Goal: Task Accomplishment & Management: Manage account settings

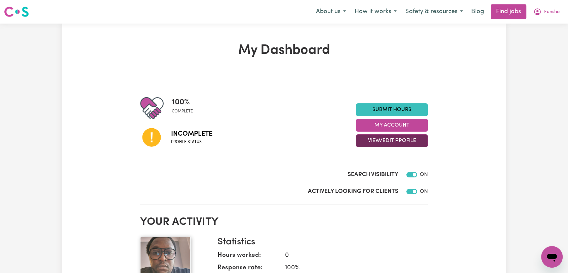
click at [391, 143] on button "View/Edit Profile" at bounding box center [392, 140] width 72 height 13
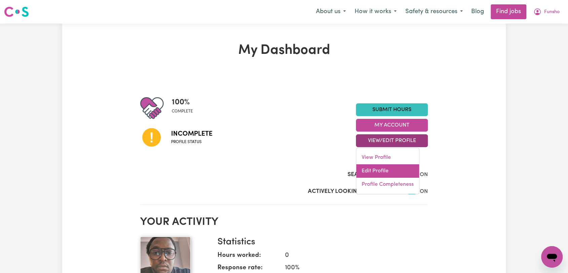
click at [387, 168] on link "Edit Profile" at bounding box center [387, 170] width 63 height 13
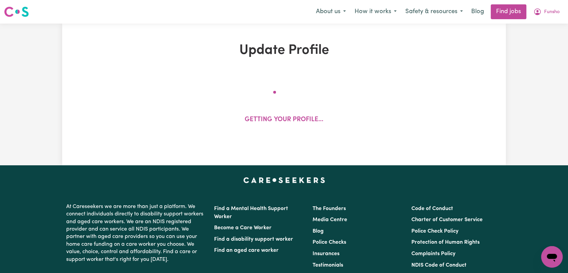
select select "[DEMOGRAPHIC_DATA]"
select select "[DEMOGRAPHIC_DATA] Work Visa"
select select "Studying a healthcare related degree or qualification"
select select "40"
select select "60"
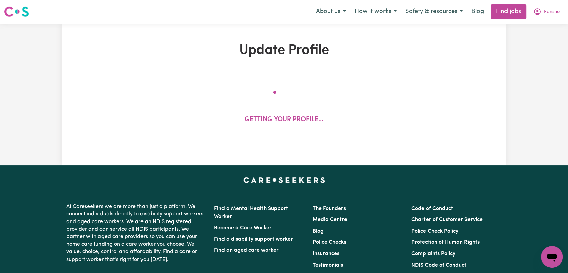
select select "80"
select select "91"
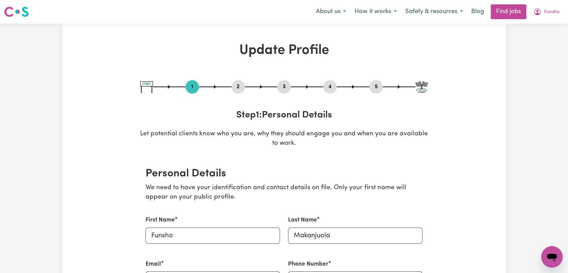
click at [279, 84] on button "3" at bounding box center [283, 86] width 13 height 9
select select "2022"
select select "2025"
select select "2021"
select select "2025"
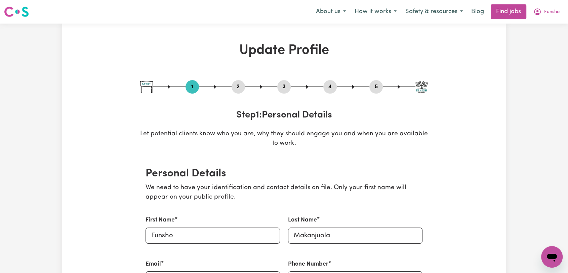
select select "Certificate III (Individual Support)"
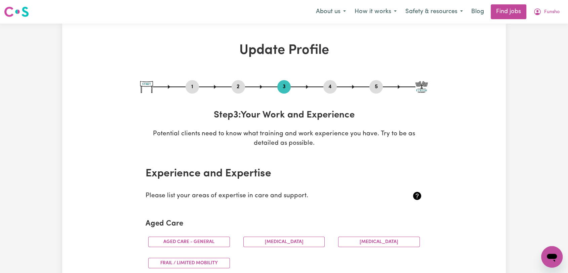
drag, startPoint x: 331, startPoint y: 84, endPoint x: 315, endPoint y: 109, distance: 29.6
click at [330, 86] on button "4" at bounding box center [329, 86] width 13 height 9
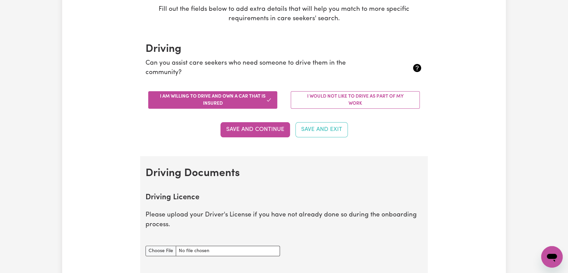
scroll to position [224, 0]
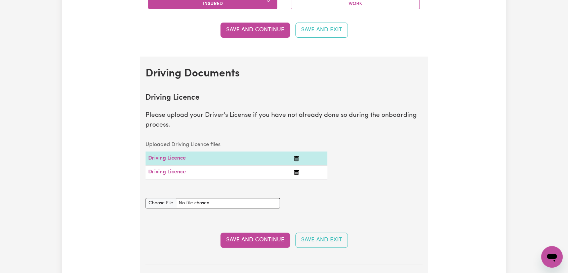
click at [297, 172] on icon "Delete Driving Licence" at bounding box center [296, 171] width 5 height 5
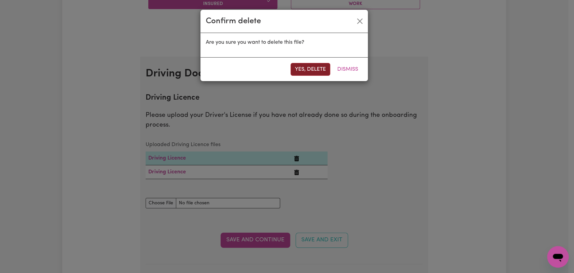
click at [307, 68] on button "Yes, delete" at bounding box center [310, 69] width 40 height 13
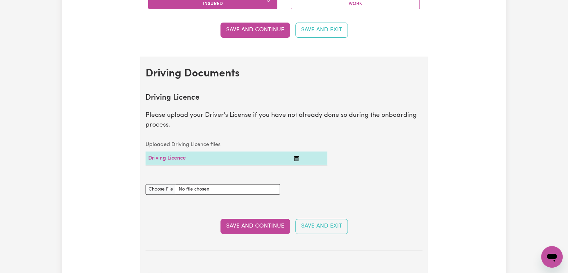
click at [296, 158] on icon "Delete Driving Licence" at bounding box center [296, 158] width 5 height 5
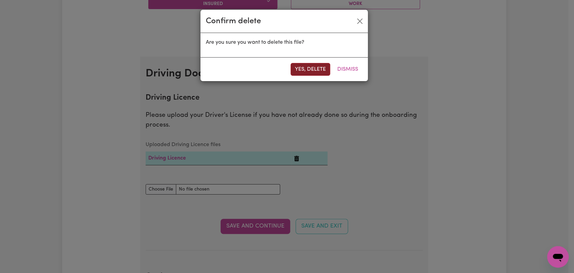
click at [304, 71] on button "Yes, delete" at bounding box center [310, 69] width 40 height 13
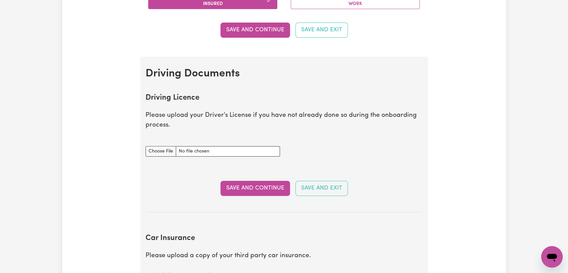
click at [298, 158] on div "Driving Licence document" at bounding box center [283, 151] width 285 height 27
click at [162, 148] on input "Driving Licence document" at bounding box center [213, 151] width 134 height 10
type input "C:\fakepath\[PERSON_NAME] - DL AU FRONT ---.jpg"
click at [248, 189] on button "Save and Continue" at bounding box center [255, 187] width 70 height 15
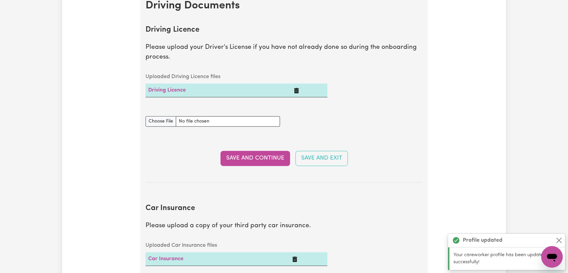
scroll to position [259, 0]
